Goal: Task Accomplishment & Management: Manage account settings

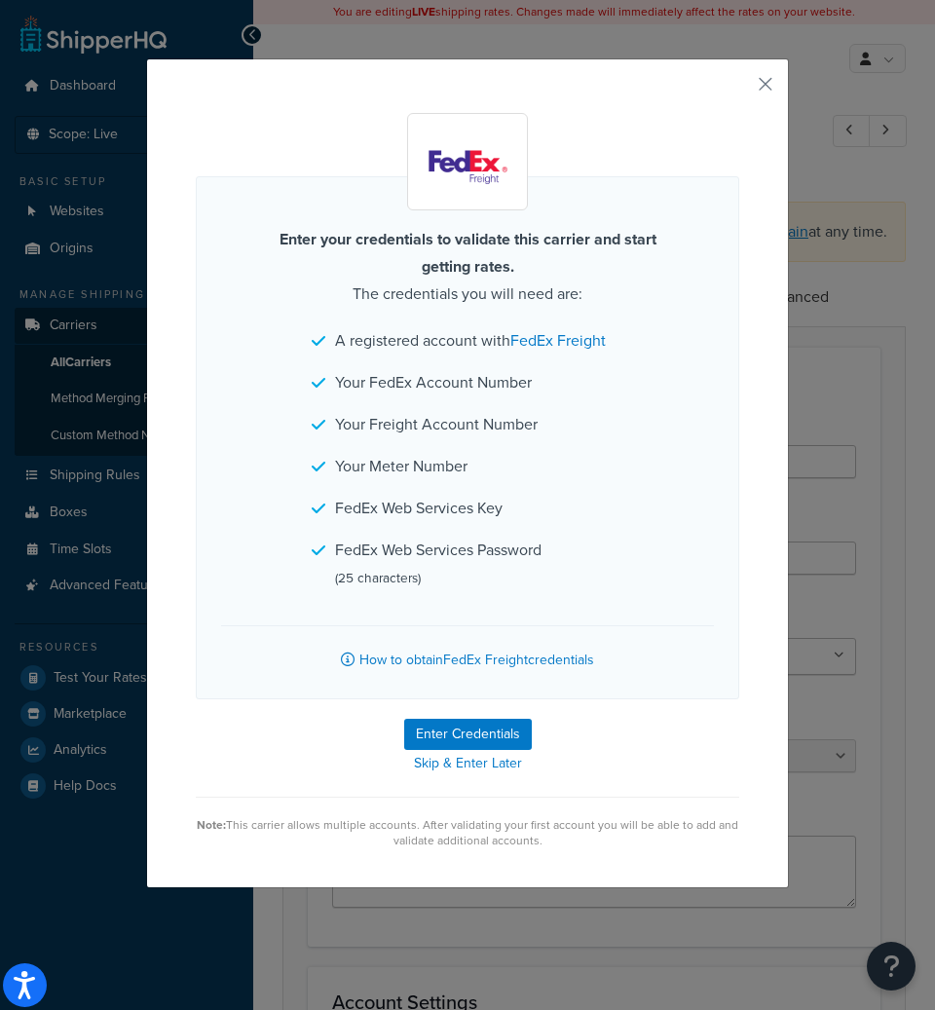
select select "fedExFreight"
click at [739, 89] on button "button" at bounding box center [736, 91] width 5 height 5
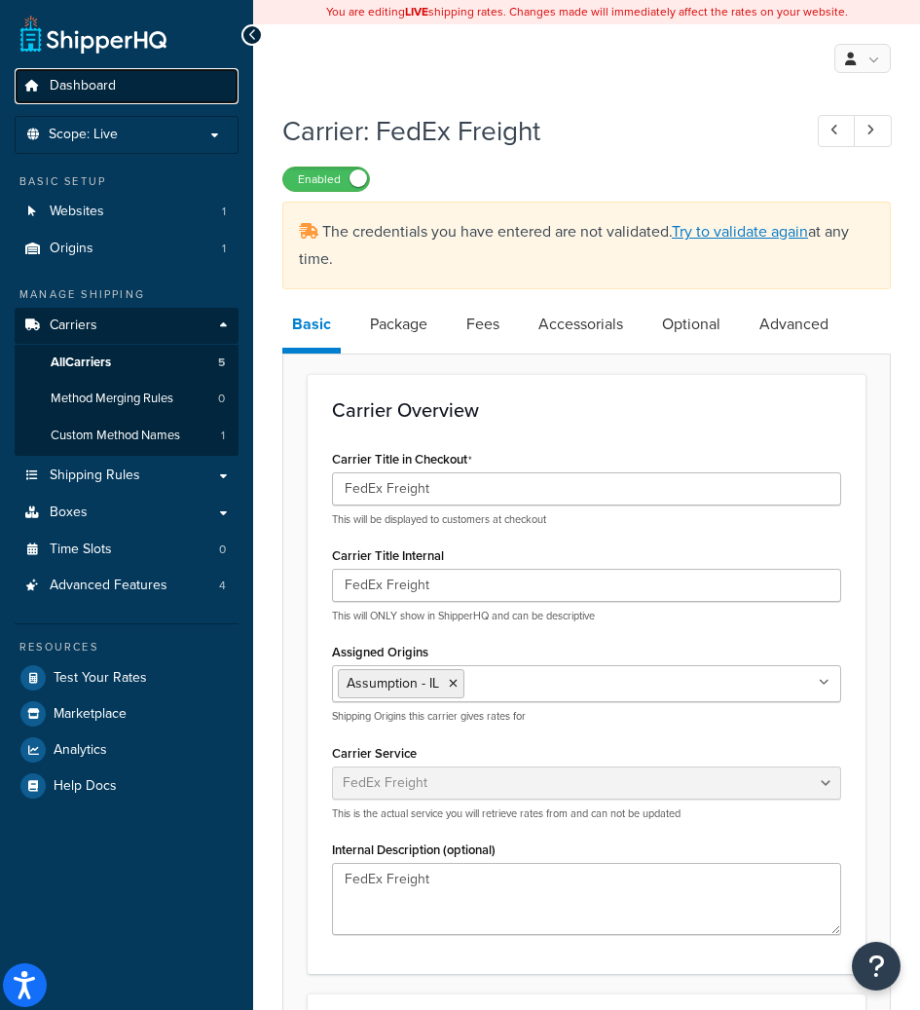
click at [193, 102] on link "Dashboard" at bounding box center [127, 86] width 224 height 36
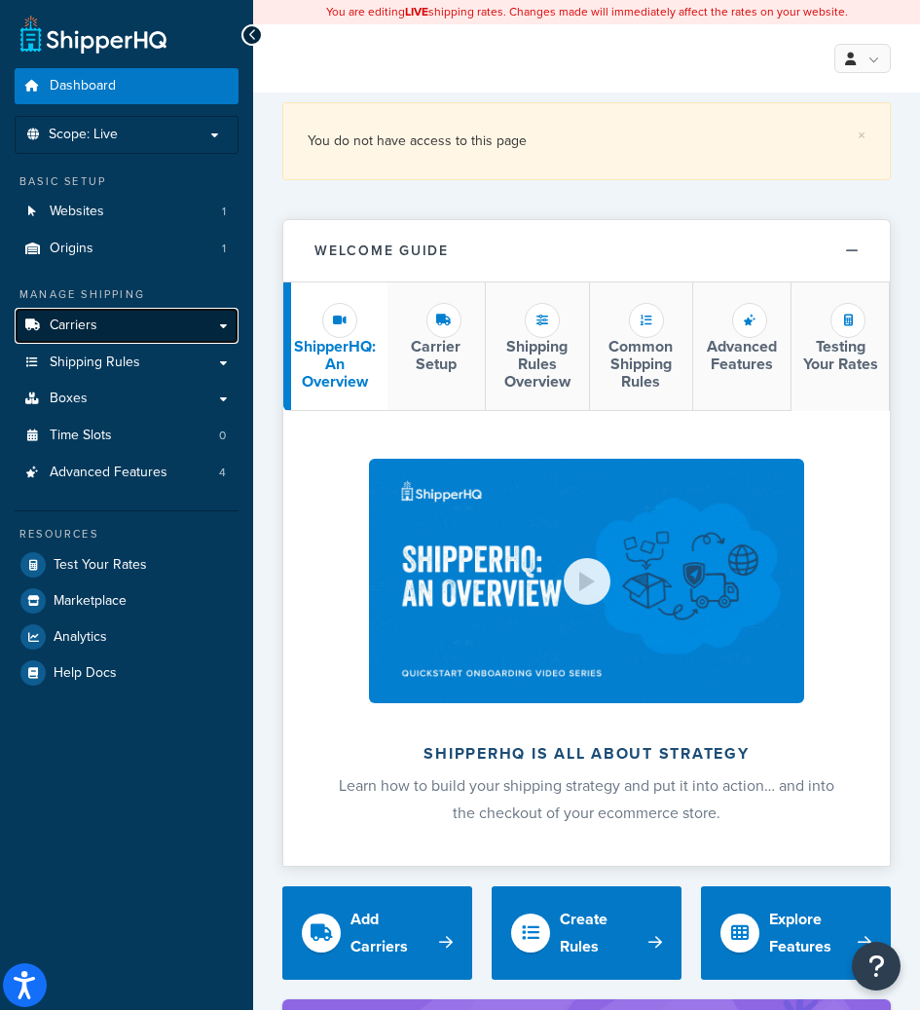
click at [119, 308] on link "Carriers" at bounding box center [127, 326] width 224 height 36
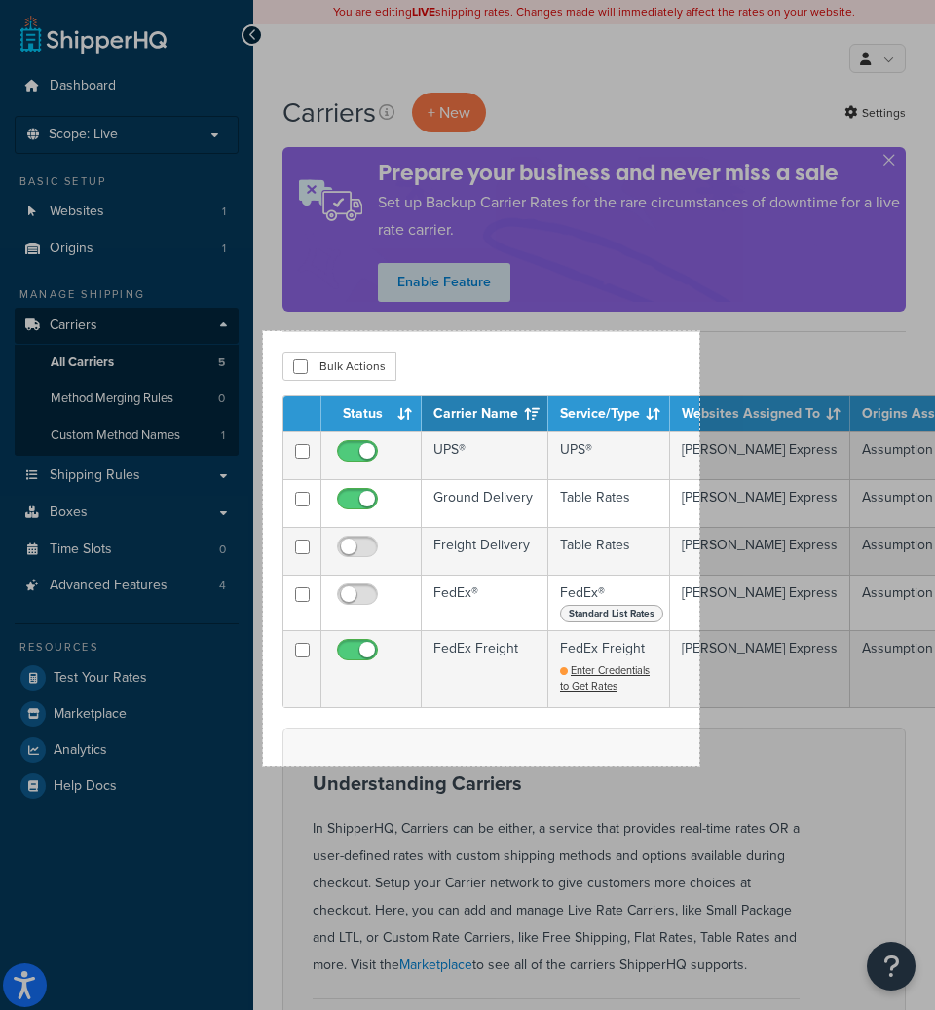
drag, startPoint x: 305, startPoint y: 385, endPoint x: 699, endPoint y: 765, distance: 548.1
click at [699, 765] on div "448 X 446" at bounding box center [610, 720] width 1220 height 1440
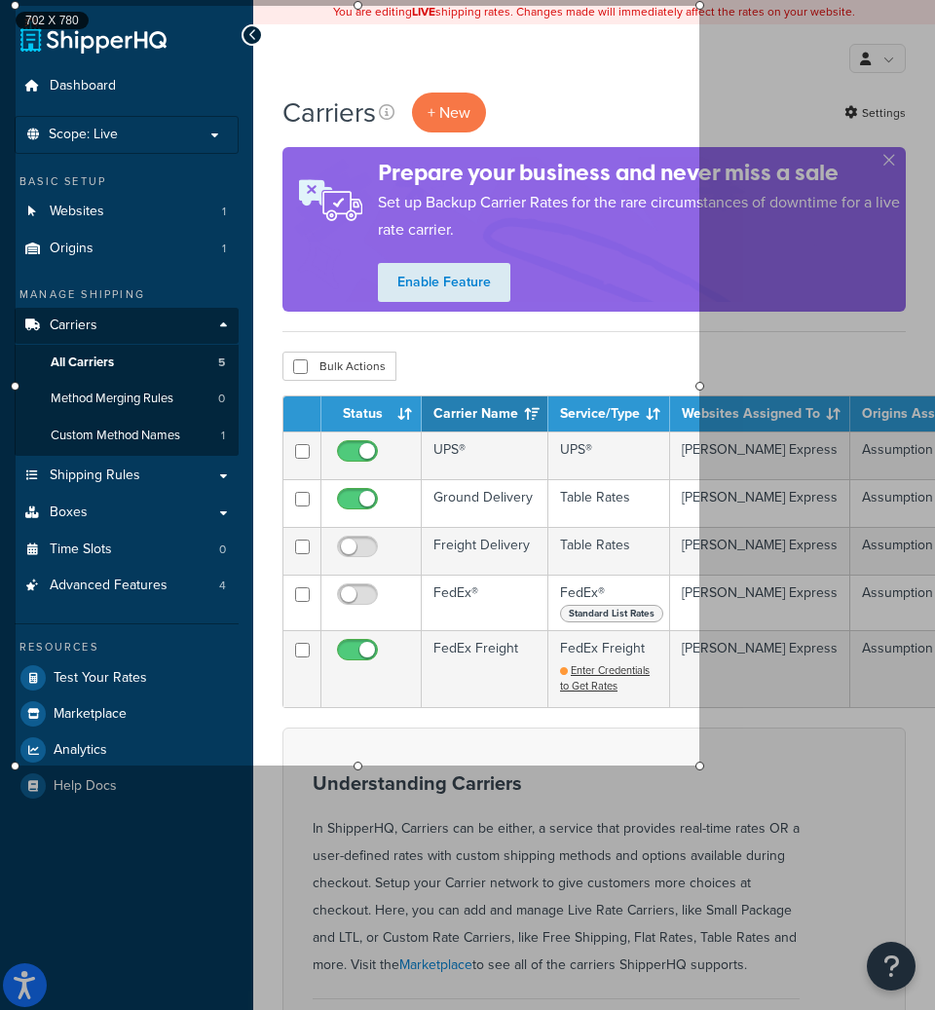
drag, startPoint x: 262, startPoint y: 328, endPoint x: 10, endPoint y: 4, distance: 410.7
click at [11, 4] on div at bounding box center [15, 5] width 9 height 9
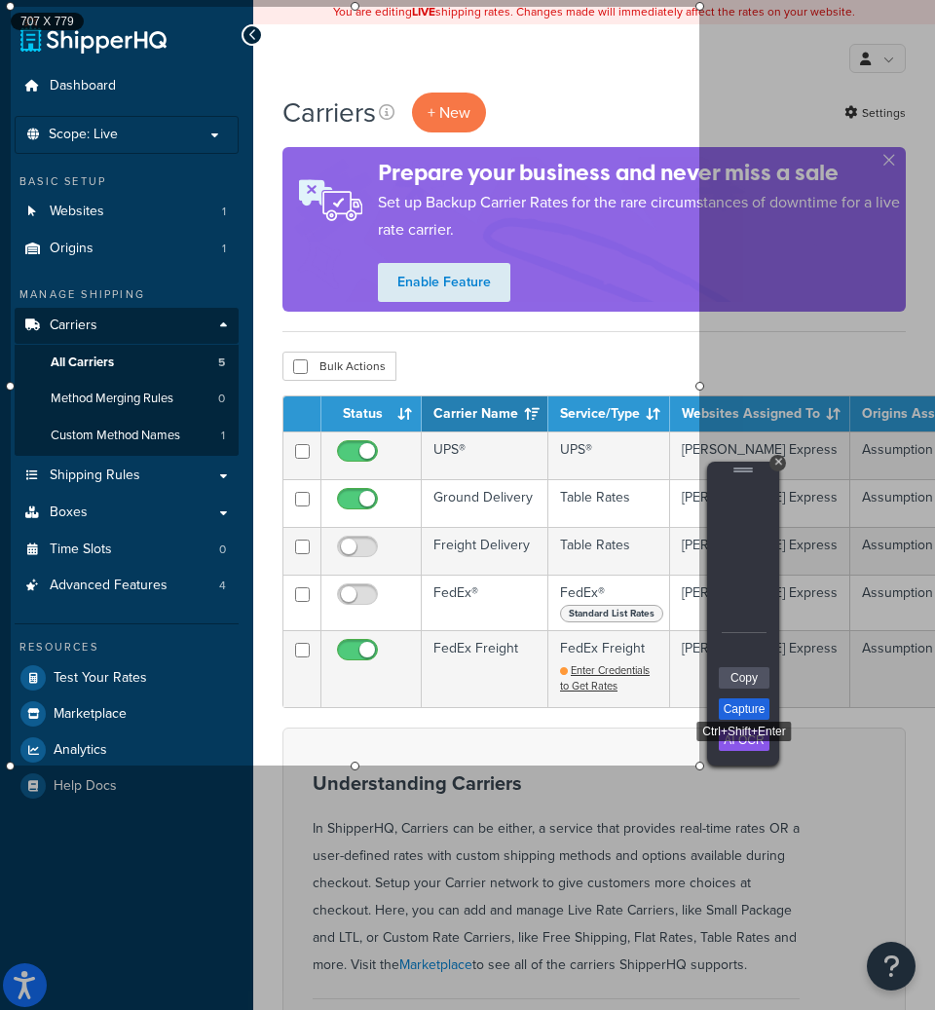
click at [738, 713] on link "Capture" at bounding box center [744, 708] width 51 height 21
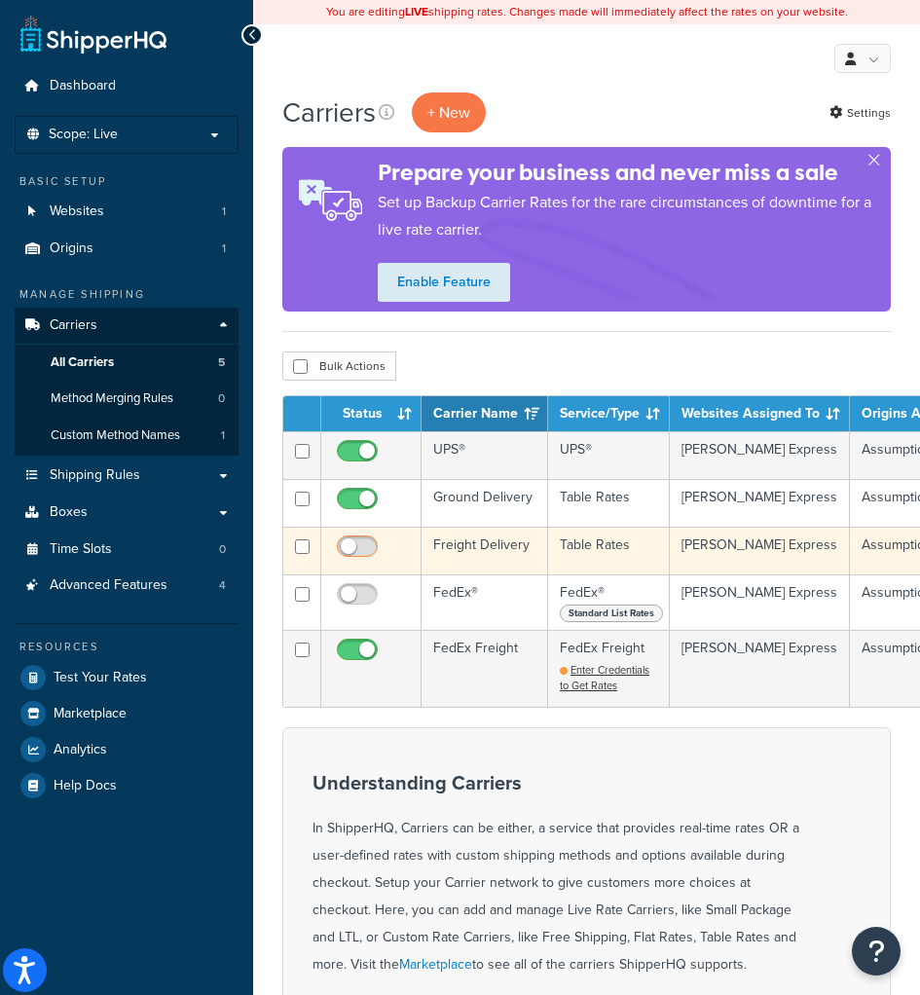
click at [364, 541] on input "checkbox" at bounding box center [360, 551] width 54 height 24
checkbox input "true"
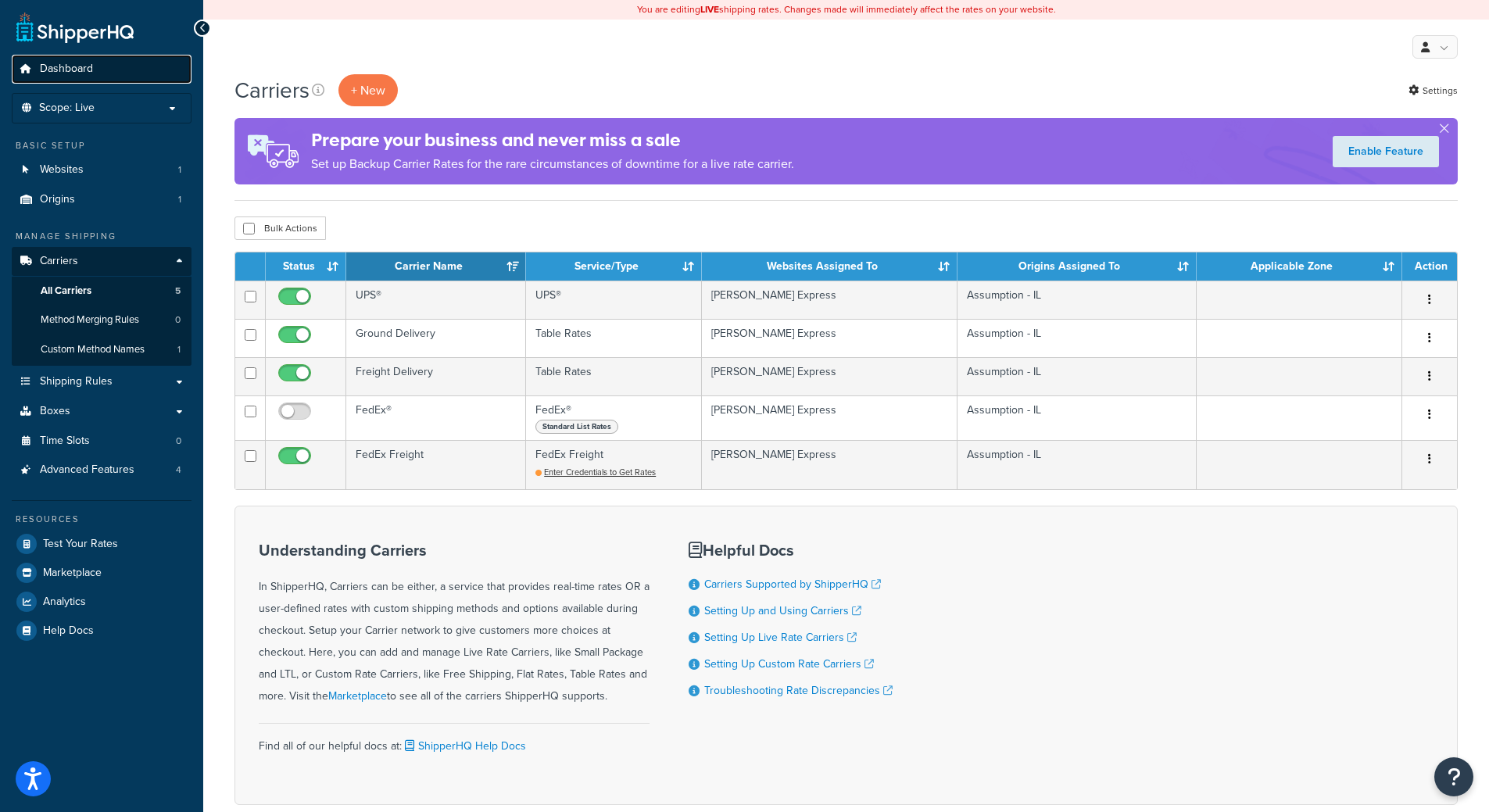
click at [107, 73] on link "Dashboard" at bounding box center [102, 69] width 180 height 29
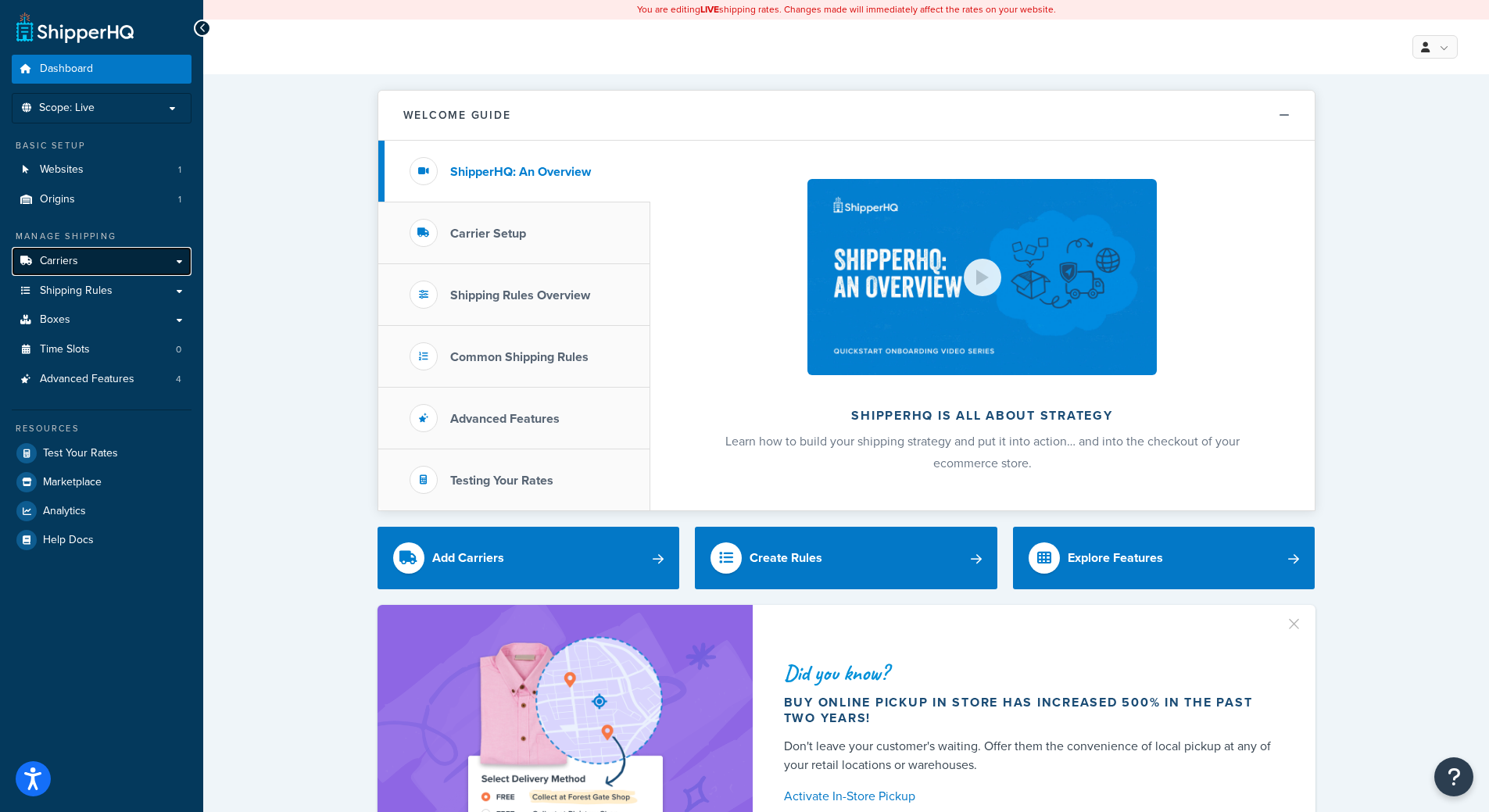
click at [108, 263] on link "Carriers" at bounding box center [102, 262] width 180 height 29
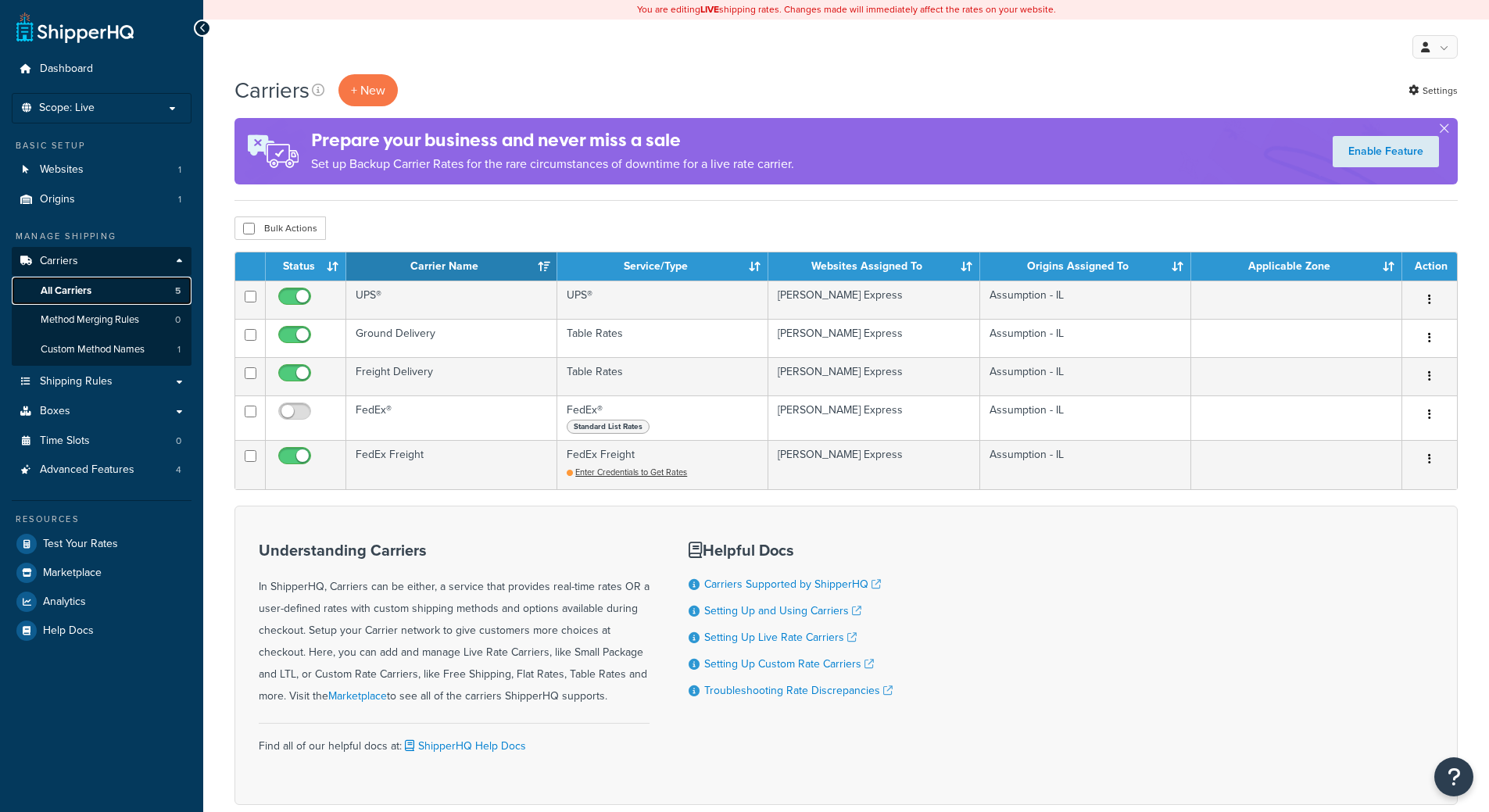
click at [86, 298] on link "All Carriers 5" at bounding box center [102, 291] width 180 height 29
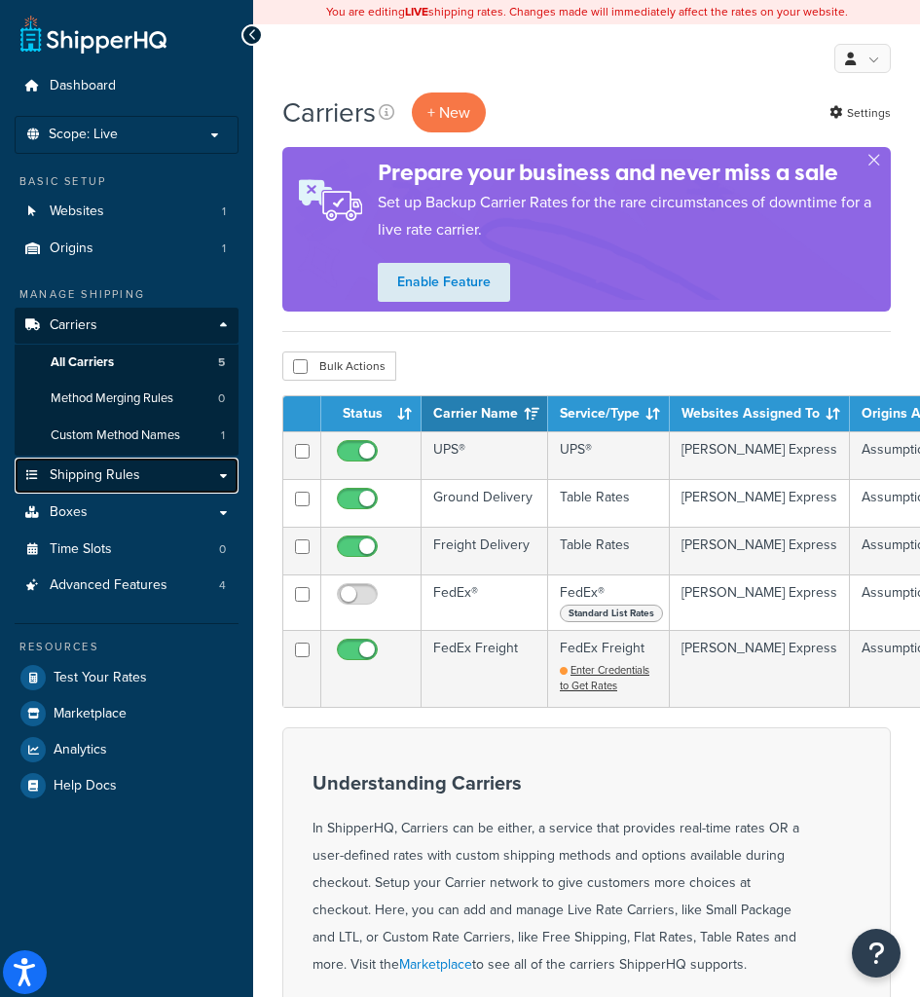
click at [154, 472] on link "Shipping Rules" at bounding box center [127, 476] width 224 height 36
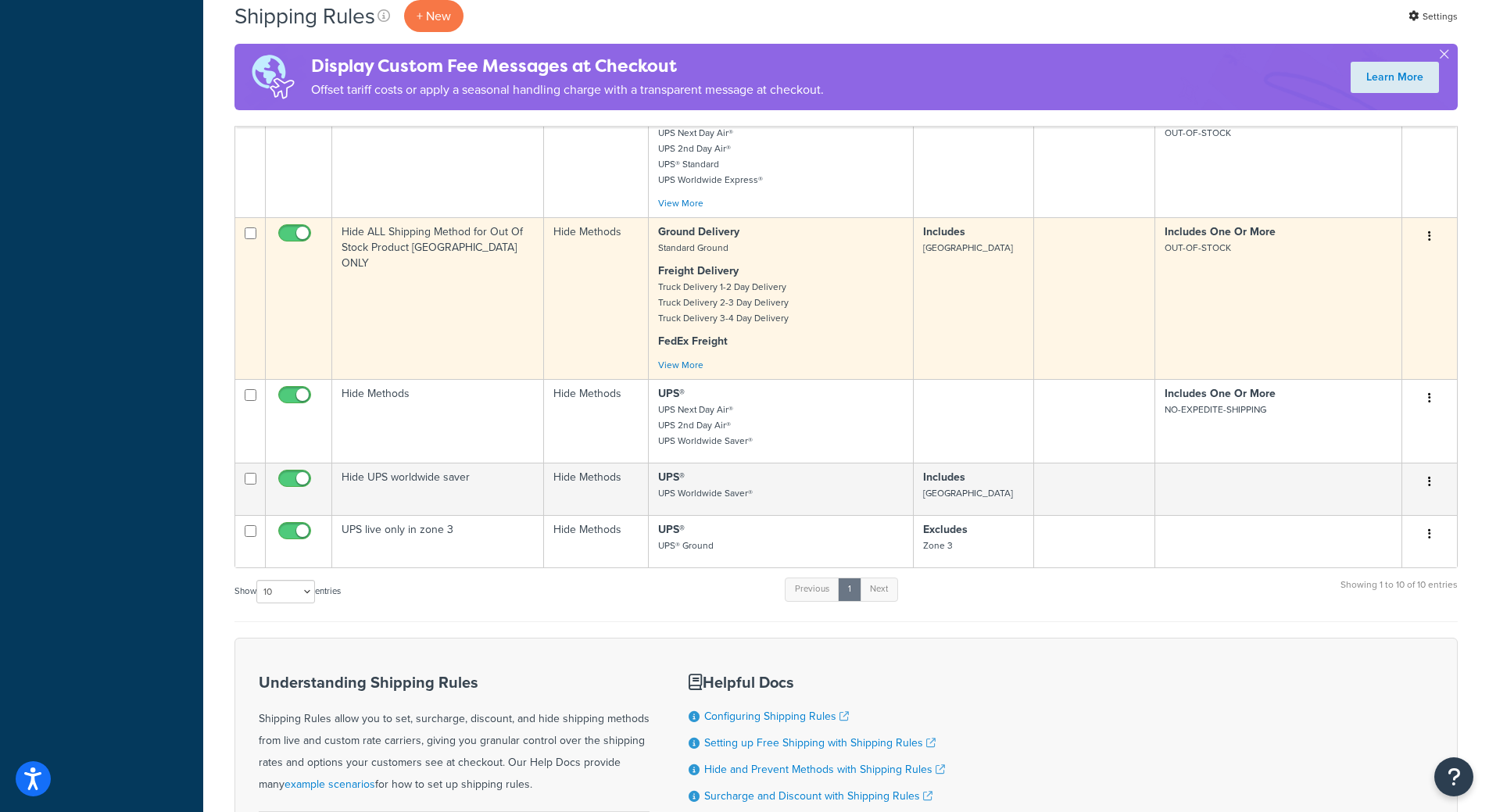
scroll to position [750, 0]
